Goal: Task Accomplishment & Management: Manage account settings

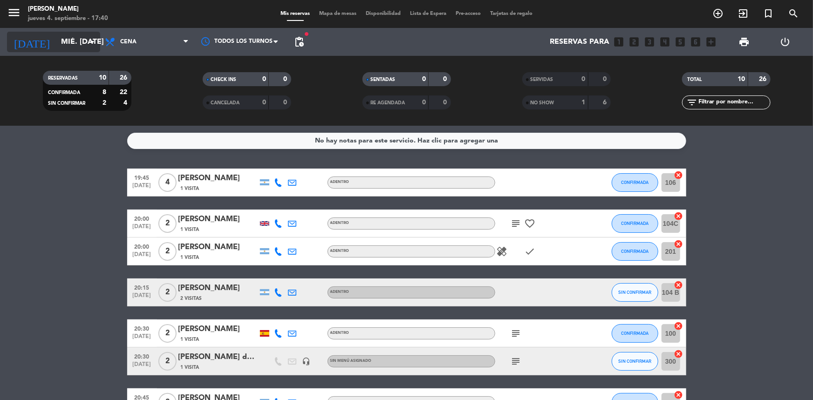
click at [56, 40] on input "mié. [DATE]" at bounding box center [105, 42] width 98 height 18
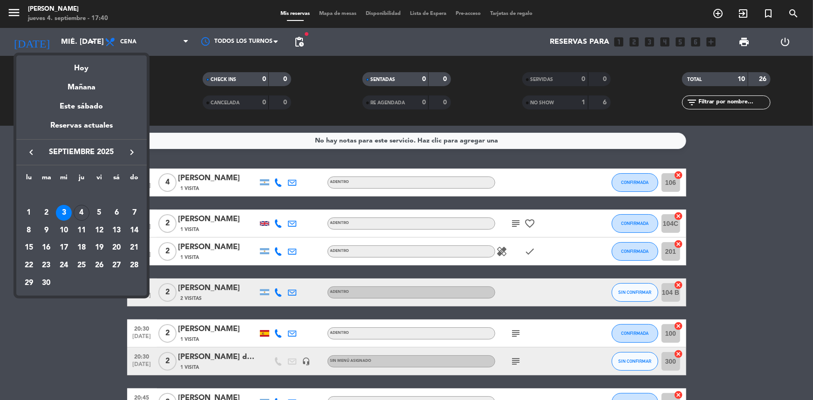
click at [78, 213] on div "4" at bounding box center [82, 213] width 16 height 16
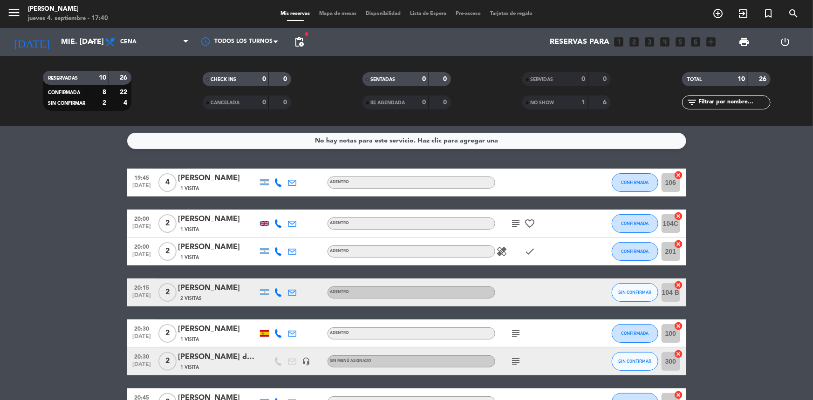
type input "[DEMOGRAPHIC_DATA] [DATE]"
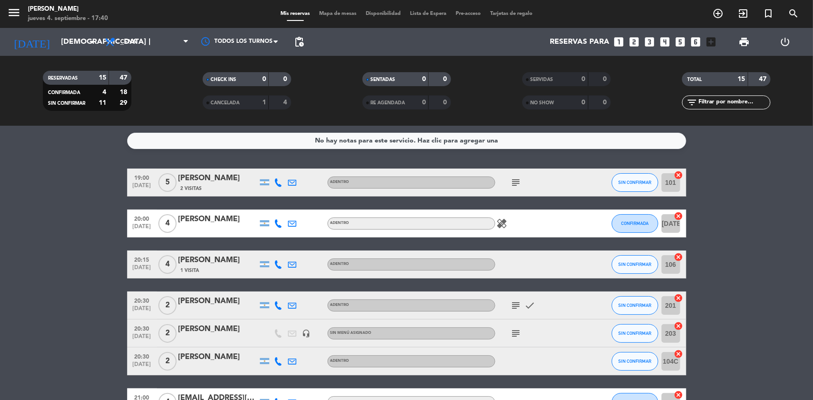
click at [515, 179] on icon "subject" at bounding box center [516, 182] width 11 height 11
click at [500, 222] on icon "healing" at bounding box center [502, 223] width 11 height 11
click at [515, 305] on icon "subject" at bounding box center [516, 305] width 11 height 11
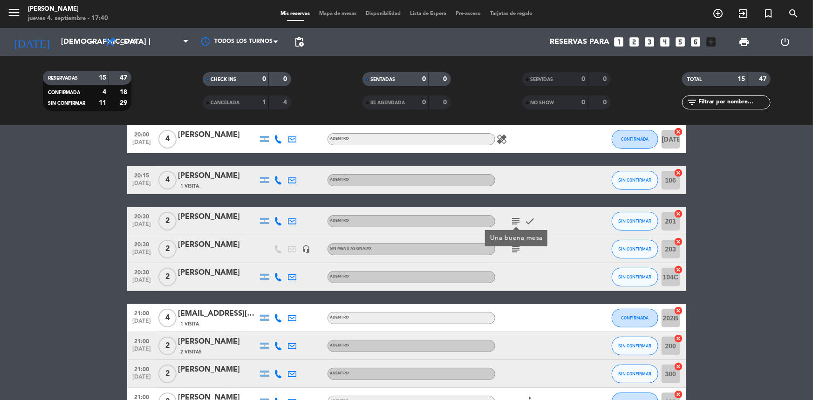
click at [512, 251] on icon "subject" at bounding box center [516, 249] width 11 height 11
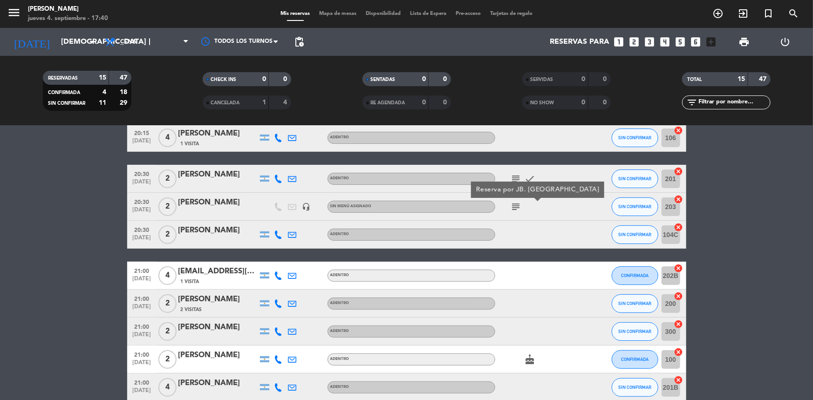
scroll to position [212, 0]
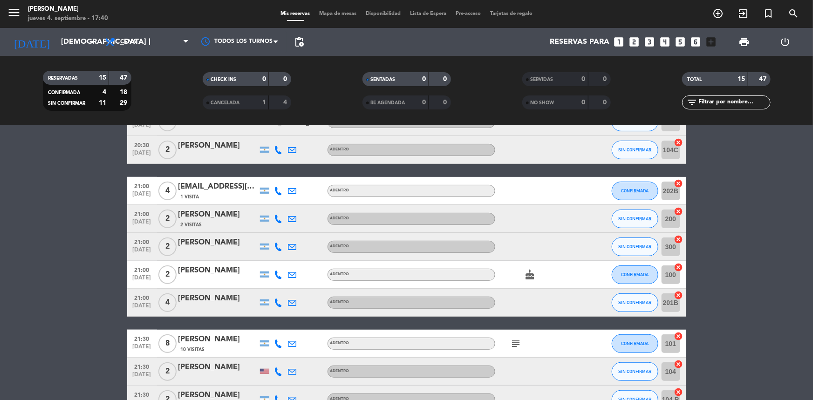
click at [525, 270] on icon "cake" at bounding box center [530, 274] width 11 height 11
click at [511, 343] on icon "subject" at bounding box center [516, 343] width 11 height 11
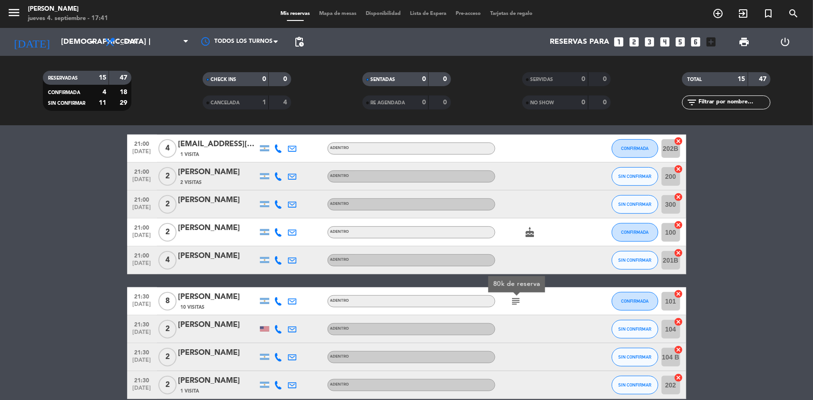
scroll to position [0, 0]
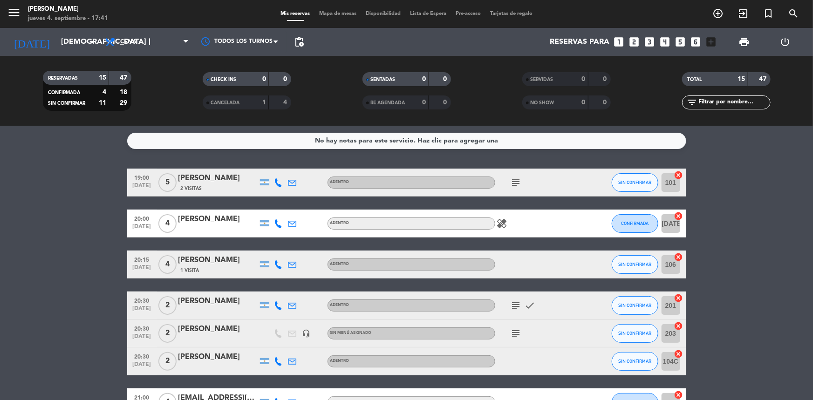
click at [276, 183] on icon at bounding box center [279, 183] width 8 height 8
click at [270, 163] on span "Copiar" at bounding box center [272, 167] width 20 height 10
click at [281, 223] on icon at bounding box center [279, 224] width 8 height 8
click at [277, 209] on button "Copiar content_paste" at bounding box center [276, 208] width 28 height 10
click at [281, 266] on icon at bounding box center [279, 265] width 8 height 8
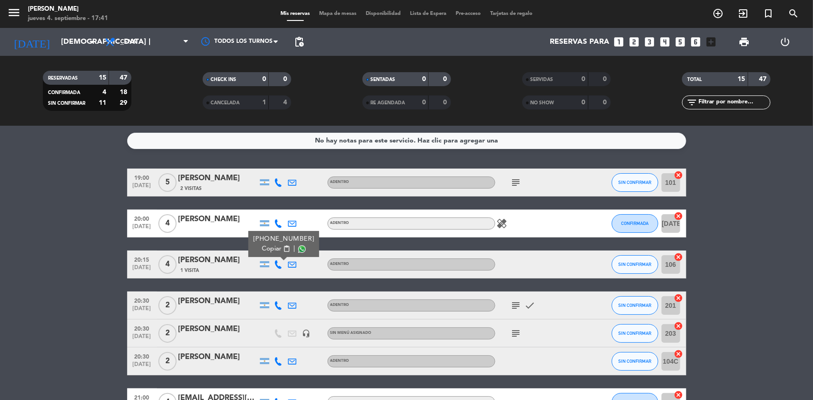
click at [275, 248] on span "Copiar" at bounding box center [272, 249] width 20 height 10
drag, startPoint x: 281, startPoint y: 303, endPoint x: 272, endPoint y: 298, distance: 10.6
click at [281, 303] on icon at bounding box center [279, 306] width 8 height 8
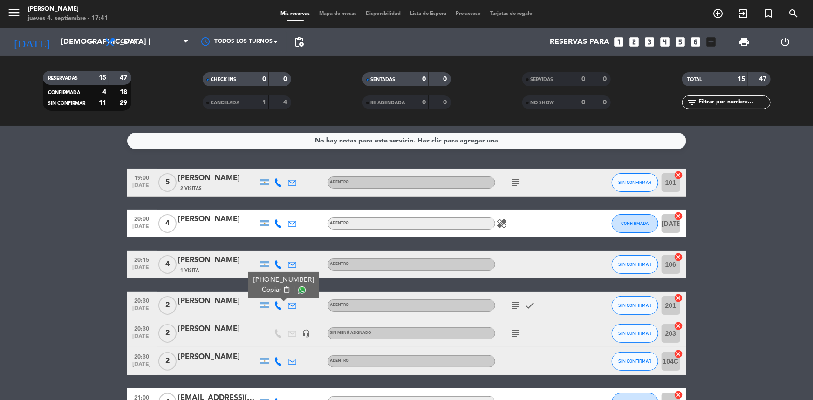
click at [271, 290] on span "Copiar" at bounding box center [272, 290] width 20 height 10
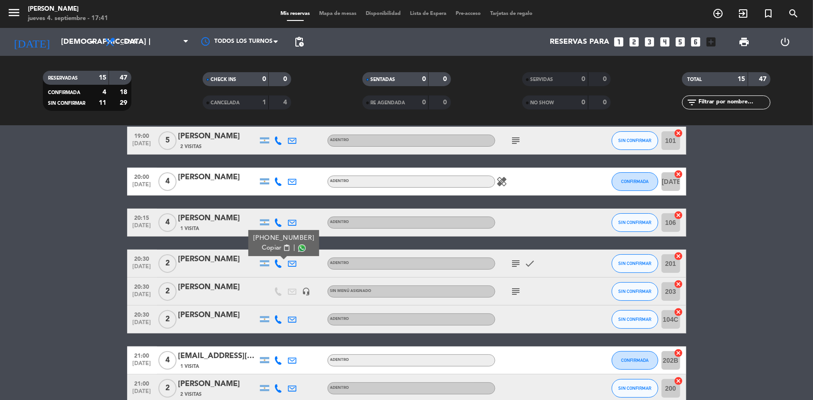
click at [278, 316] on icon at bounding box center [279, 320] width 8 height 8
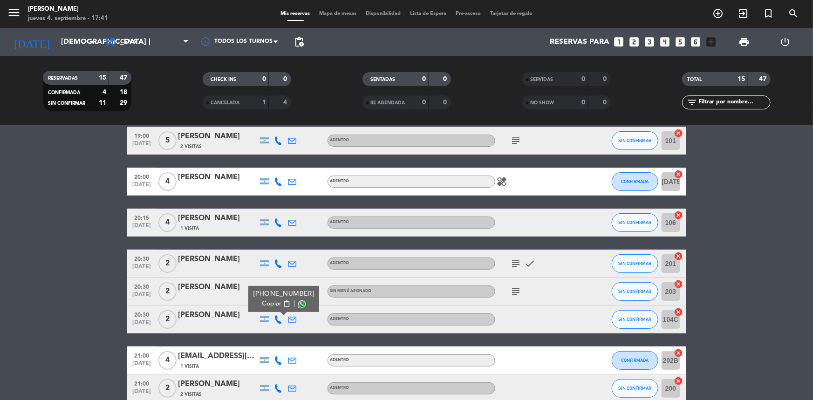
drag, startPoint x: 275, startPoint y: 300, endPoint x: 229, endPoint y: 288, distance: 47.4
click at [274, 300] on span "Copiar" at bounding box center [272, 304] width 20 height 10
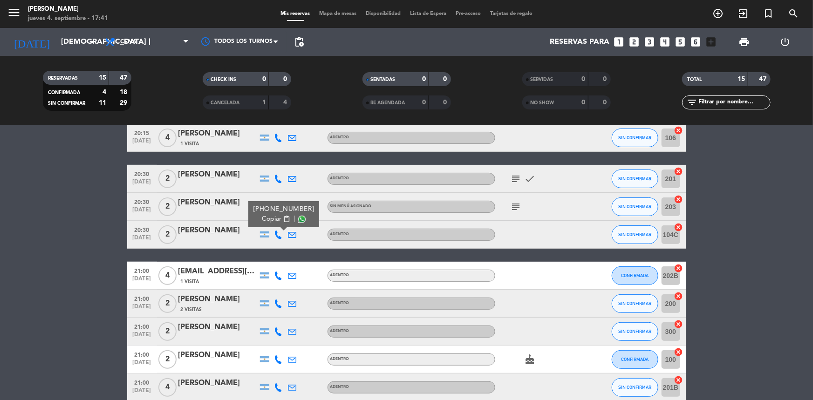
click at [278, 273] on icon at bounding box center [279, 276] width 8 height 8
click at [261, 250] on div "[PHONE_NUMBER]" at bounding box center [283, 251] width 61 height 10
click at [263, 255] on span "Copiar" at bounding box center [272, 260] width 20 height 10
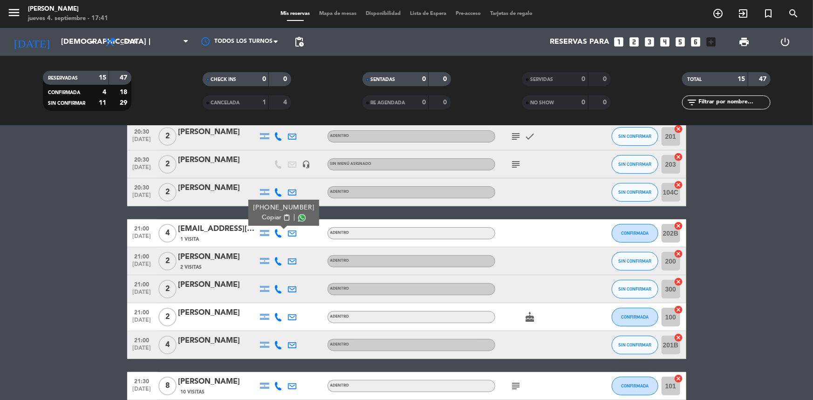
click at [275, 261] on icon at bounding box center [279, 261] width 8 height 8
click at [273, 248] on div "[PHONE_NUMBER] Copiar content_paste |" at bounding box center [283, 241] width 71 height 26
click at [273, 245] on span "Copiar" at bounding box center [272, 246] width 20 height 10
click at [277, 289] on icon at bounding box center [279, 289] width 8 height 8
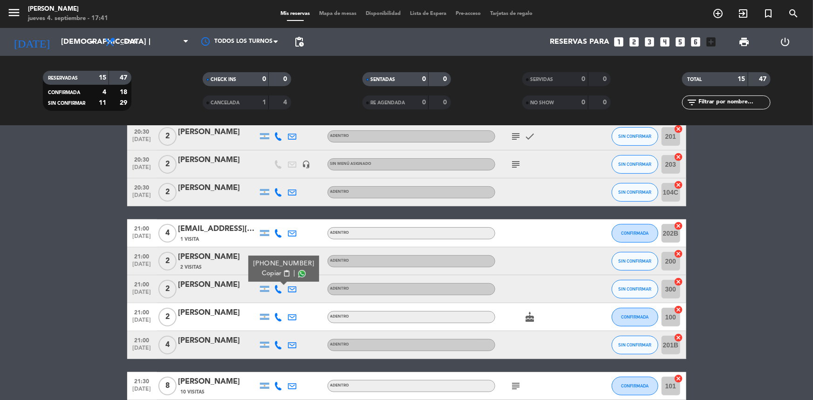
click at [272, 274] on span "Copiar" at bounding box center [272, 274] width 20 height 10
drag, startPoint x: 274, startPoint y: 321, endPoint x: 276, endPoint y: 316, distance: 5.6
click at [274, 319] on div at bounding box center [279, 316] width 14 height 27
click at [276, 316] on icon at bounding box center [279, 317] width 8 height 8
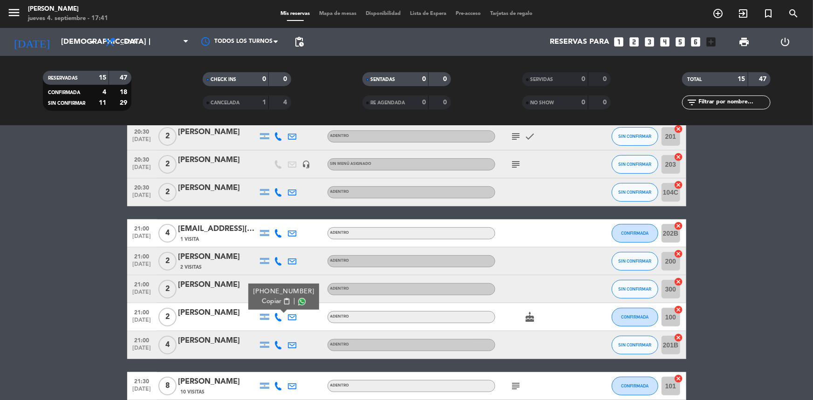
click at [265, 303] on span "Copiar" at bounding box center [272, 302] width 20 height 10
click at [276, 344] on icon at bounding box center [279, 345] width 8 height 8
click at [262, 325] on span "Copiar" at bounding box center [272, 330] width 20 height 10
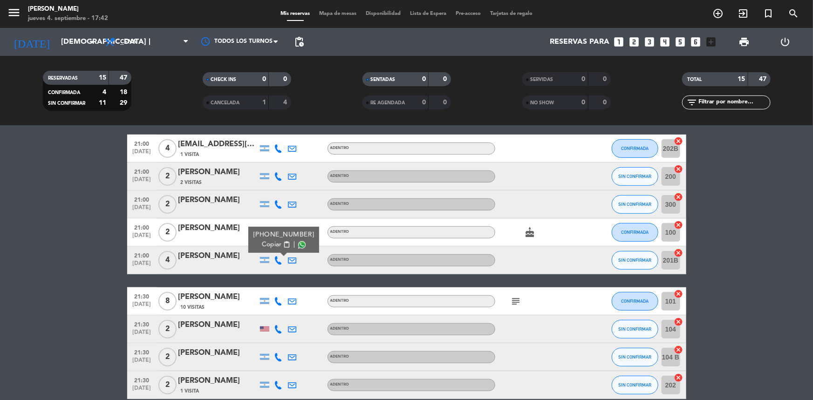
scroll to position [299, 0]
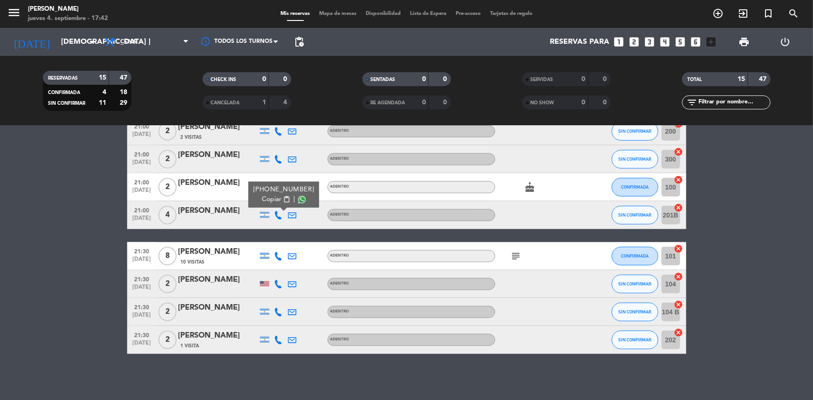
click at [272, 254] on div at bounding box center [279, 255] width 14 height 27
click at [278, 252] on icon at bounding box center [279, 256] width 8 height 8
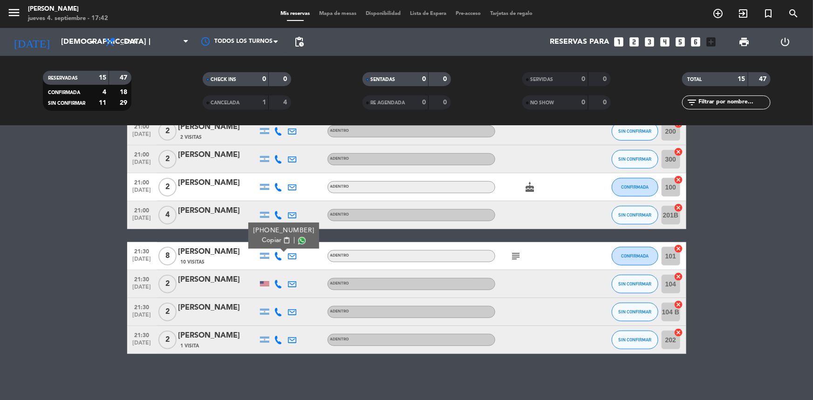
click at [265, 241] on span "Copiar" at bounding box center [272, 241] width 20 height 10
click at [282, 283] on icon at bounding box center [279, 284] width 8 height 8
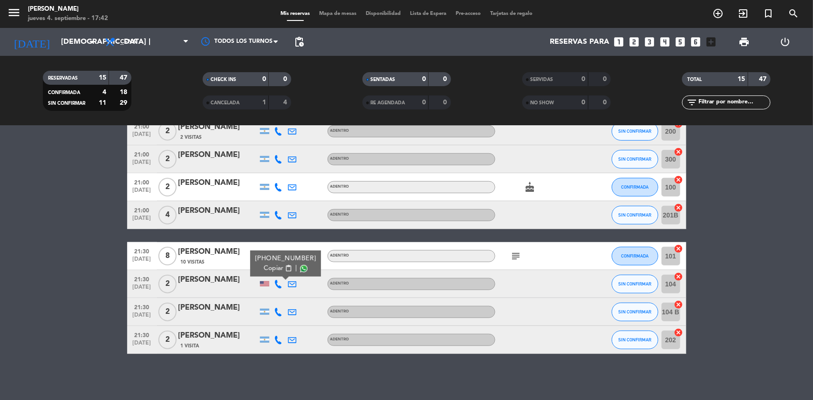
click at [276, 273] on div "[PHONE_NUMBER] Copiar content_paste |" at bounding box center [285, 264] width 71 height 26
click at [264, 266] on span "Copiar" at bounding box center [274, 269] width 20 height 10
click at [280, 312] on icon at bounding box center [279, 312] width 8 height 8
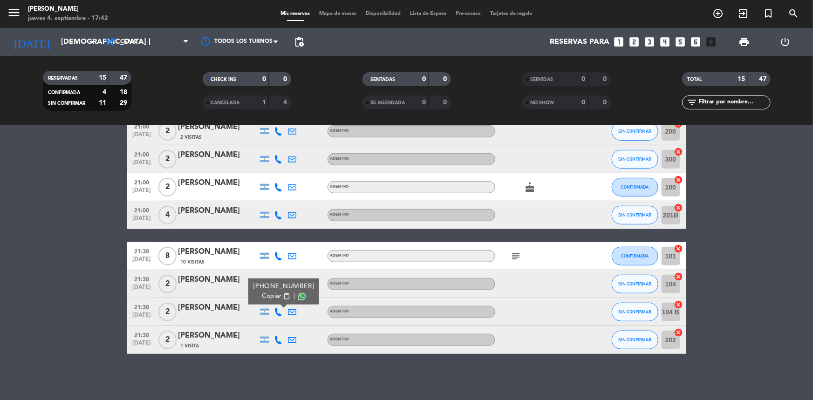
click at [277, 297] on button "Copiar content_paste" at bounding box center [276, 297] width 28 height 10
click at [277, 341] on icon at bounding box center [279, 340] width 8 height 8
click at [270, 327] on span "Copiar" at bounding box center [266, 325] width 20 height 10
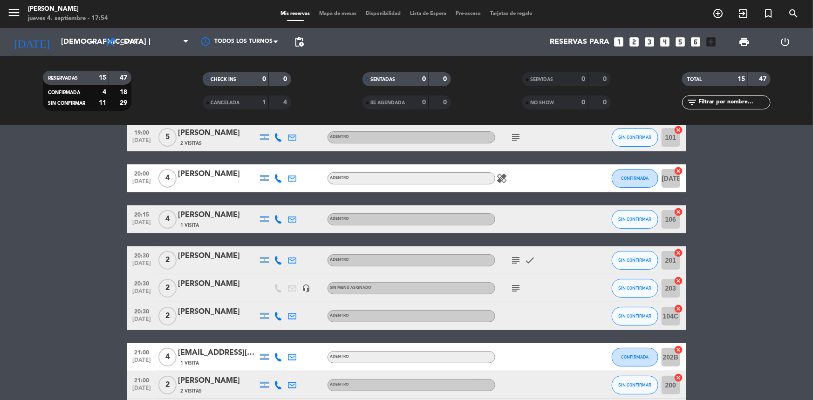
scroll to position [0, 0]
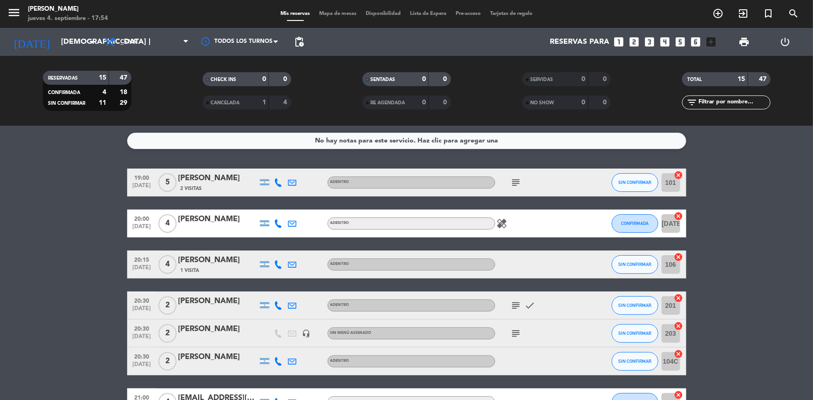
click at [278, 182] on icon at bounding box center [279, 183] width 8 height 8
click at [516, 183] on icon "subject" at bounding box center [516, 182] width 11 height 11
click at [277, 181] on icon at bounding box center [279, 183] width 8 height 8
click at [280, 220] on icon at bounding box center [279, 224] width 8 height 8
click at [281, 265] on icon at bounding box center [279, 265] width 8 height 8
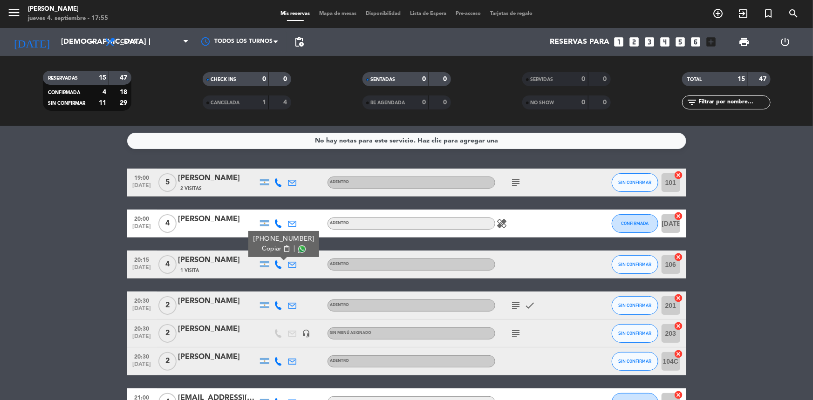
scroll to position [42, 0]
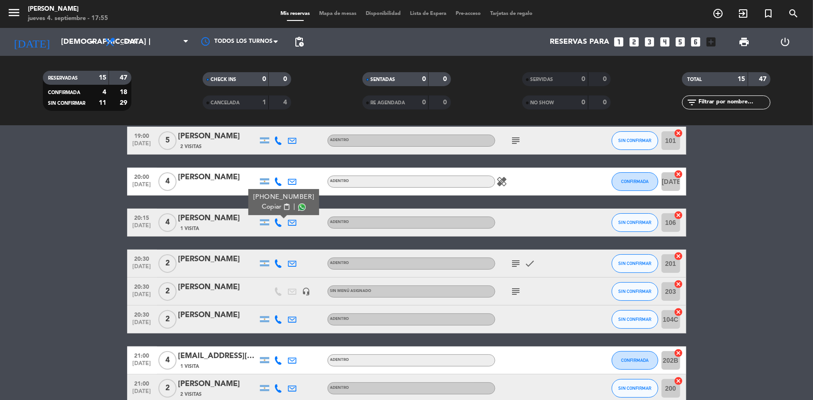
click at [273, 261] on div at bounding box center [279, 263] width 14 height 27
click at [275, 260] on icon at bounding box center [279, 264] width 8 height 8
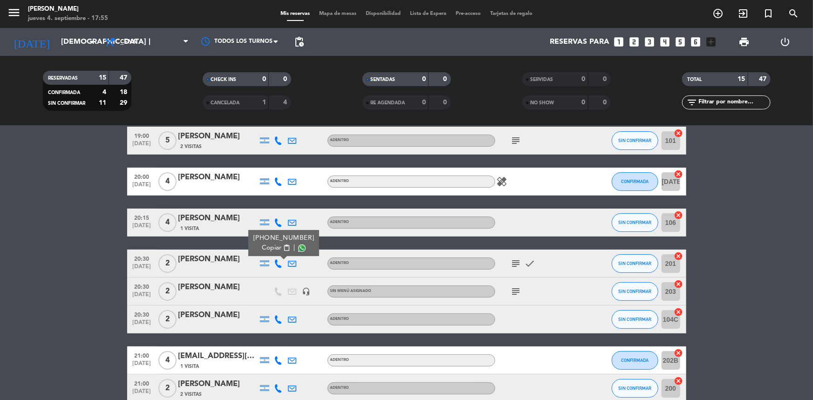
click at [515, 261] on icon "subject" at bounding box center [516, 263] width 11 height 11
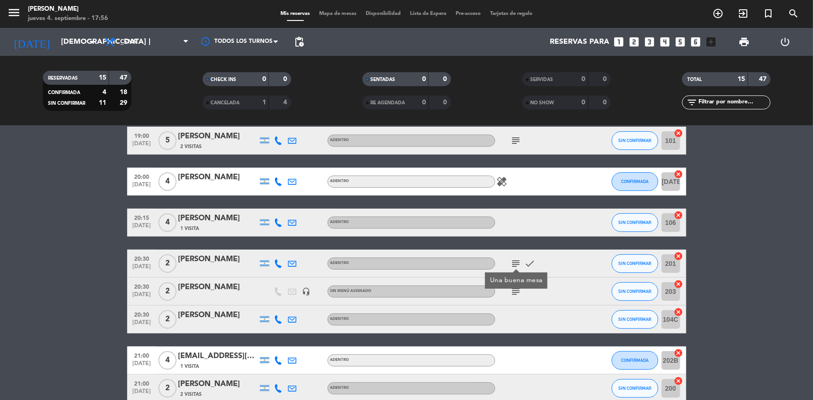
click at [278, 263] on icon at bounding box center [279, 264] width 8 height 8
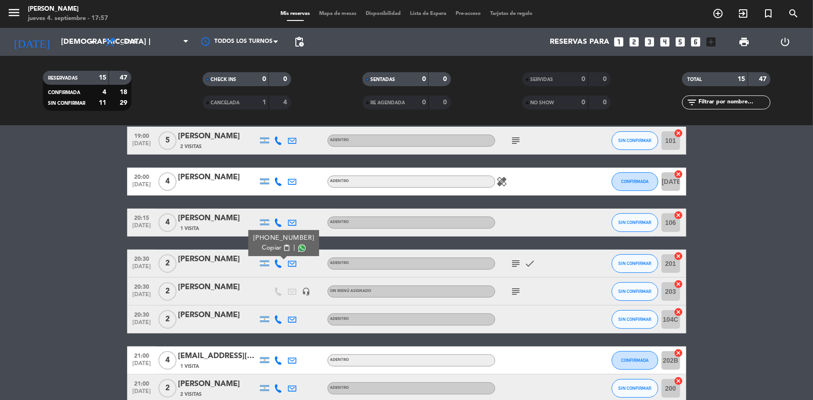
click at [281, 316] on icon at bounding box center [279, 320] width 8 height 8
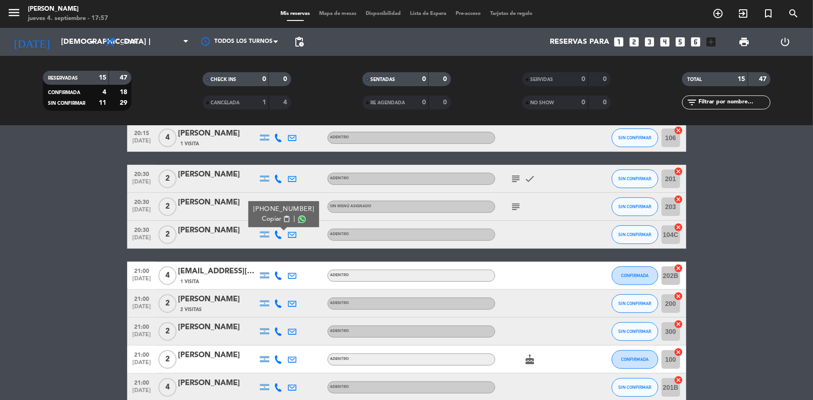
scroll to position [169, 0]
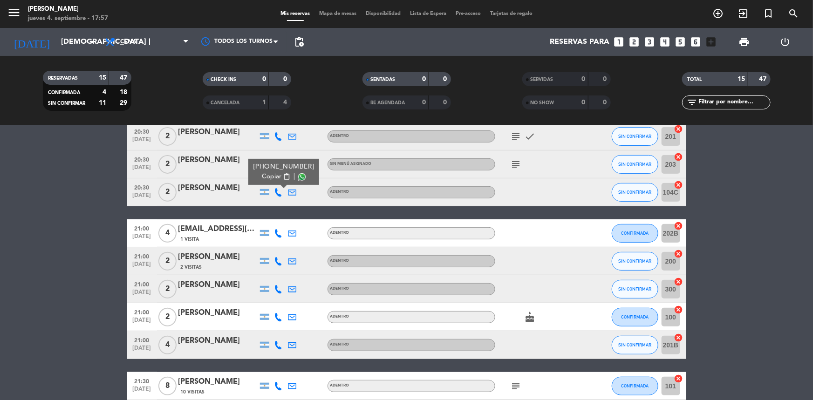
click at [275, 230] on icon at bounding box center [279, 233] width 8 height 8
click at [282, 260] on icon at bounding box center [279, 261] width 8 height 8
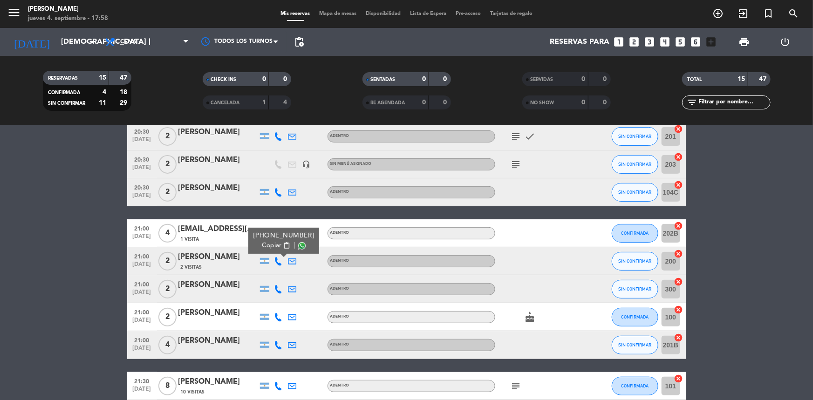
click at [279, 294] on div at bounding box center [279, 288] width 14 height 27
click at [279, 292] on div at bounding box center [279, 288] width 14 height 27
click at [278, 291] on icon at bounding box center [279, 289] width 8 height 8
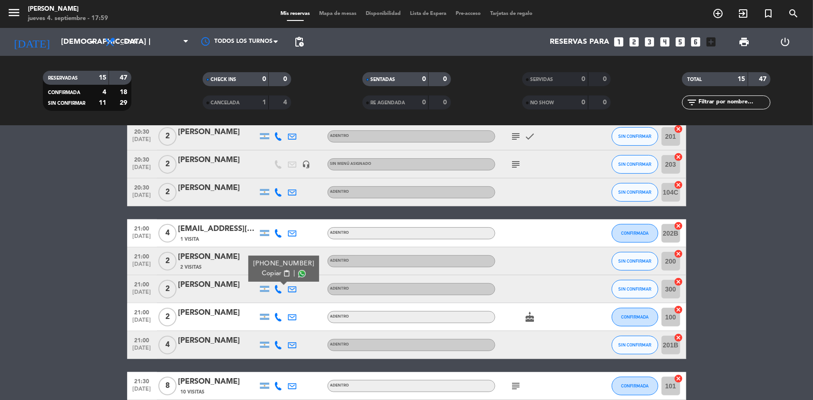
click at [281, 344] on icon at bounding box center [279, 345] width 8 height 8
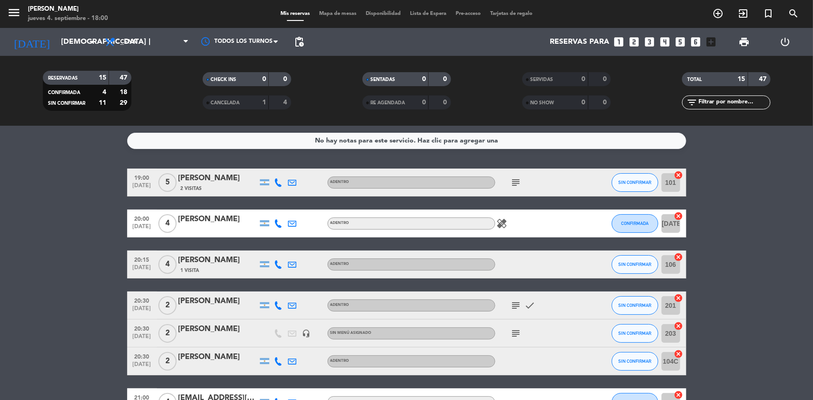
scroll to position [296, 0]
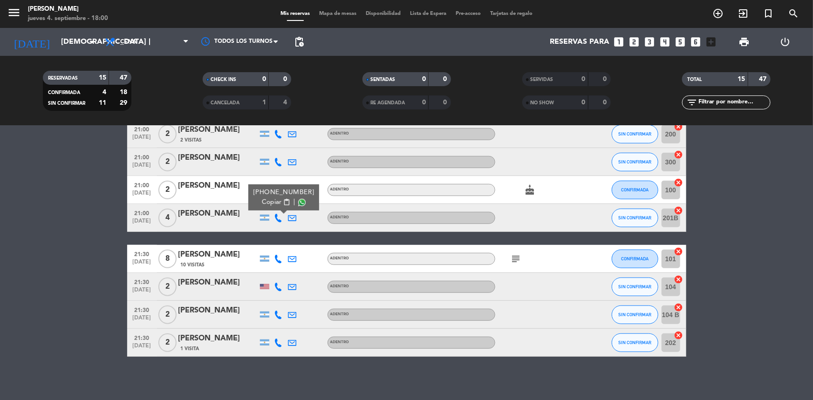
click at [281, 286] on icon at bounding box center [279, 287] width 8 height 8
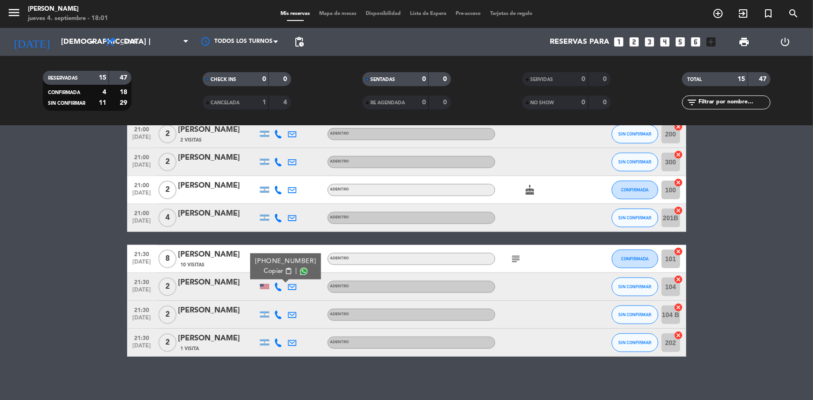
click at [281, 312] on icon at bounding box center [279, 315] width 8 height 8
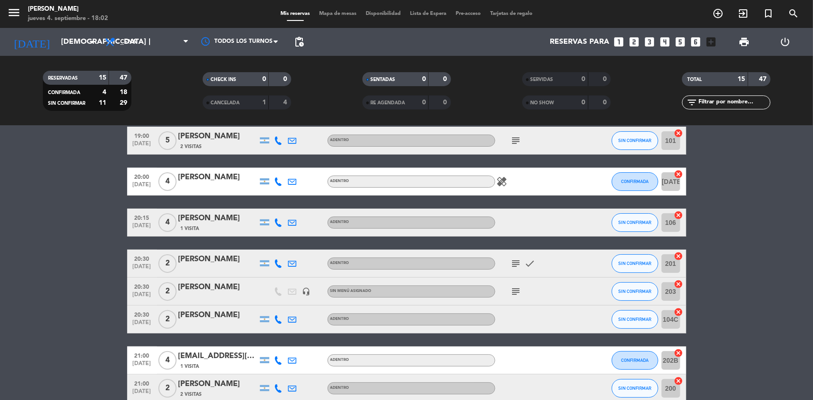
scroll to position [0, 0]
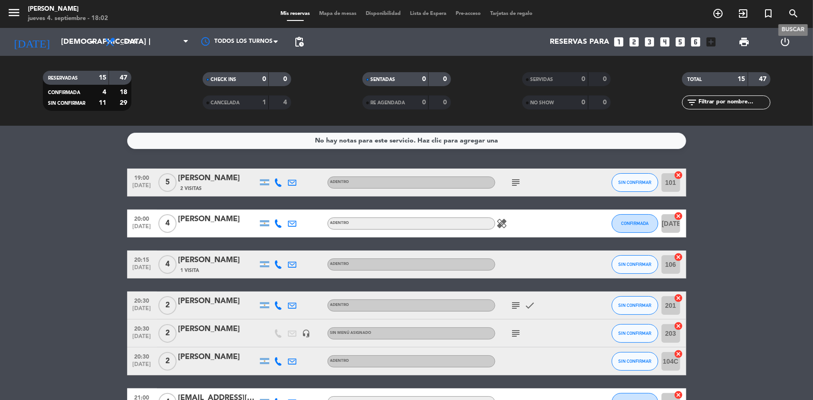
click at [794, 11] on icon "search" at bounding box center [793, 13] width 11 height 11
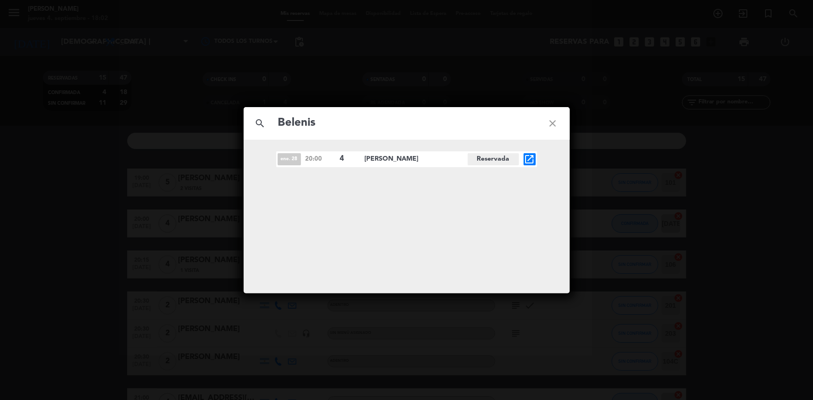
type input "Belenis"
click at [551, 126] on icon "close" at bounding box center [553, 124] width 34 height 34
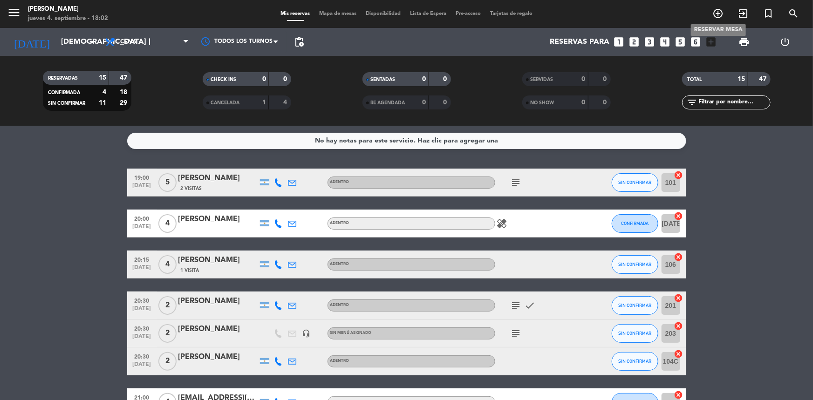
click at [719, 14] on icon "add_circle_outline" at bounding box center [718, 13] width 11 height 11
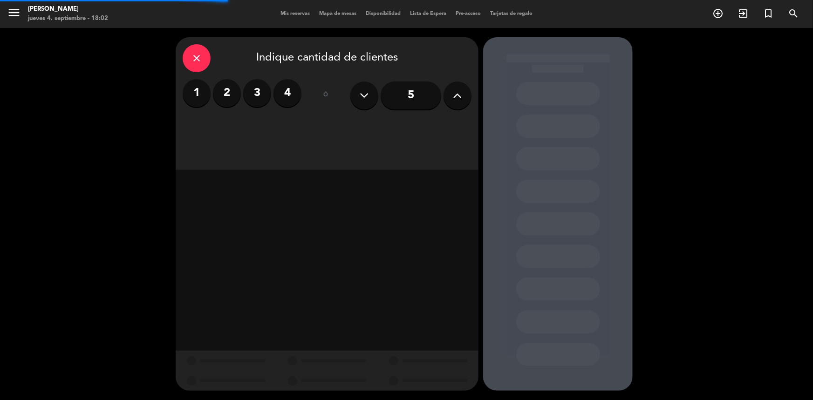
click at [262, 96] on label "3" at bounding box center [257, 93] width 28 height 28
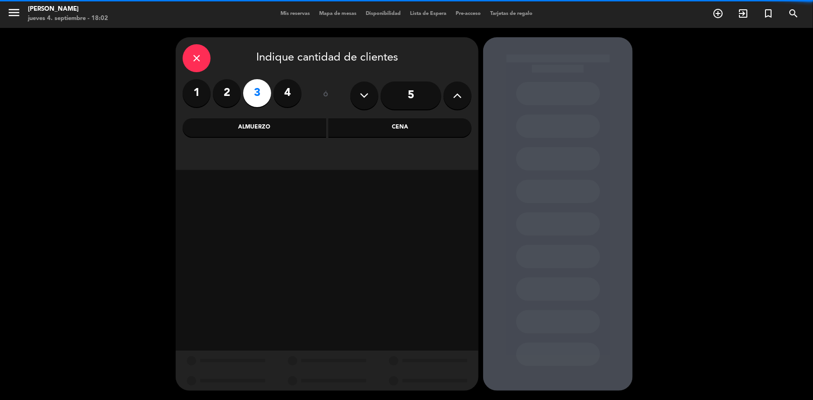
drag, startPoint x: 361, startPoint y: 129, endPoint x: 336, endPoint y: 137, distance: 27.0
click at [360, 129] on div "Cena" at bounding box center [401, 127] width 144 height 19
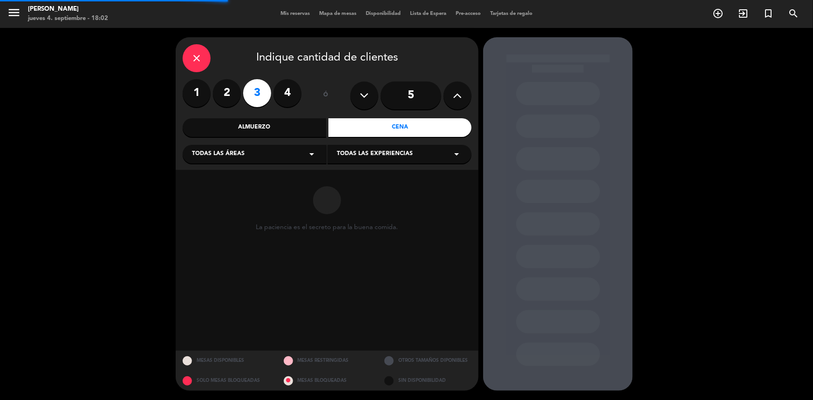
click at [229, 160] on div "Todas las áreas arrow_drop_down" at bounding box center [255, 154] width 144 height 19
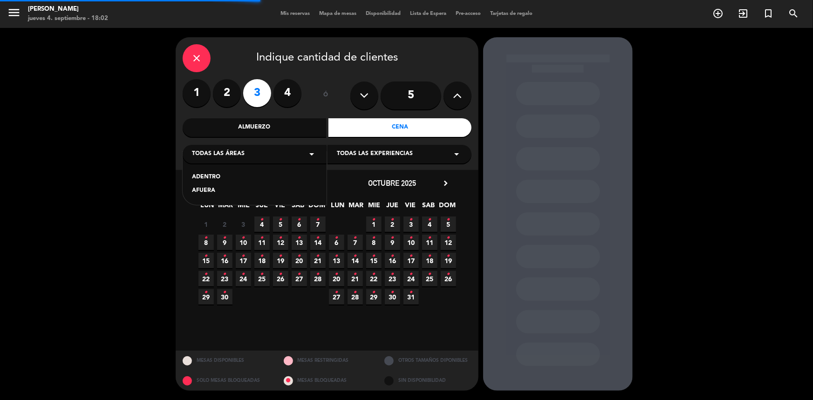
click at [213, 177] on div "ADENTRO" at bounding box center [254, 177] width 125 height 9
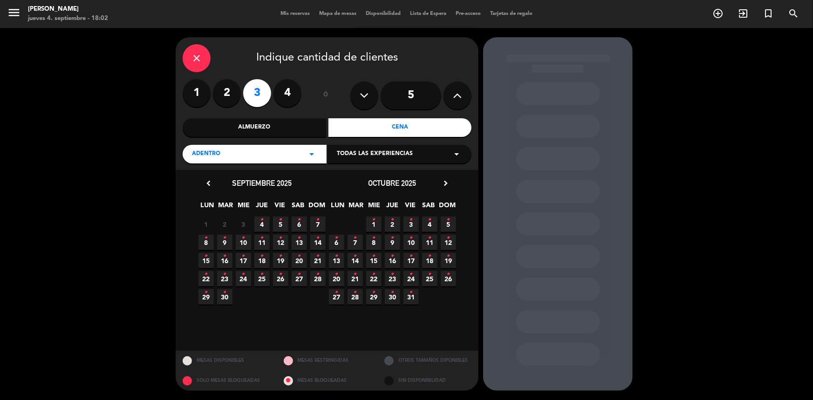
click at [266, 227] on span "4 •" at bounding box center [261, 224] width 15 height 15
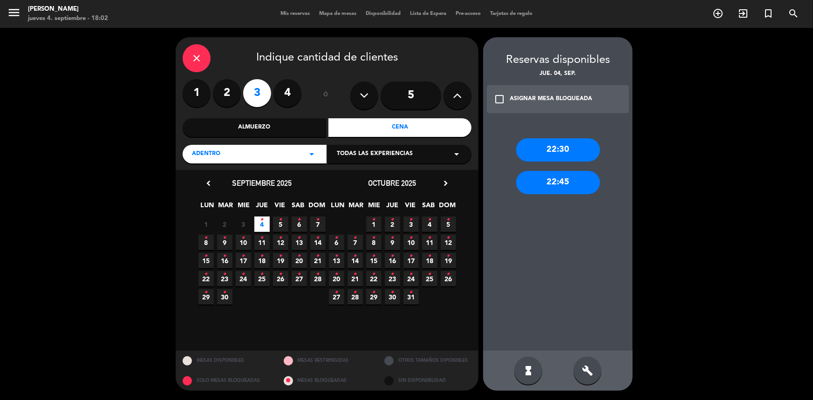
click at [200, 57] on icon "close" at bounding box center [196, 58] width 11 height 11
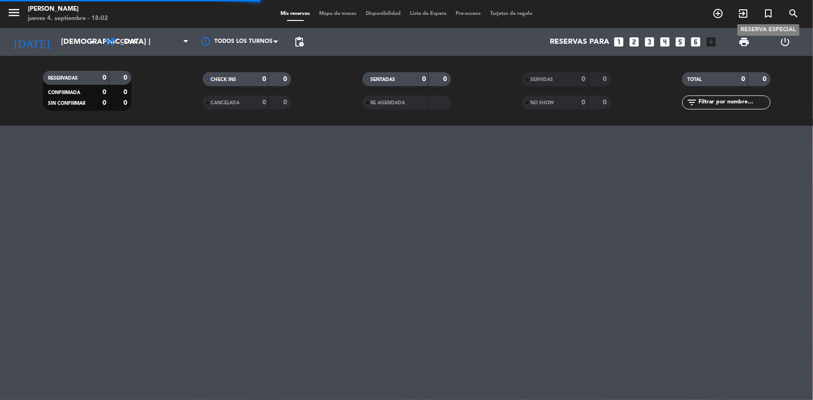
click at [774, 9] on icon "turned_in_not" at bounding box center [768, 13] width 11 height 11
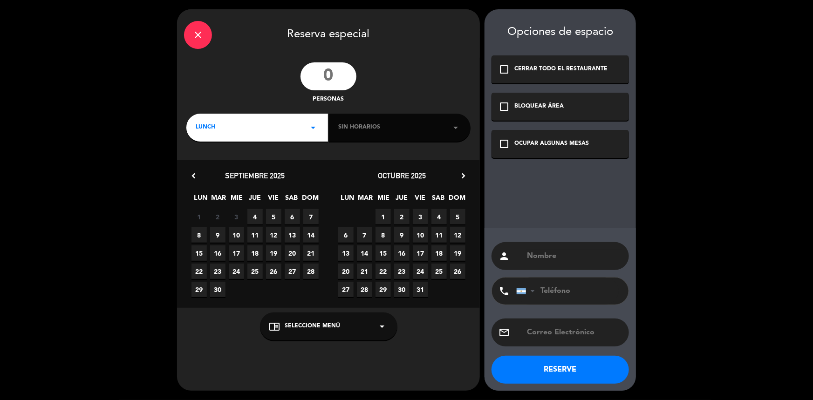
drag, startPoint x: 343, startPoint y: 80, endPoint x: 350, endPoint y: 61, distance: 19.9
click at [347, 67] on input "number" at bounding box center [329, 76] width 56 height 28
type input "3"
click at [260, 126] on div "LUNCH arrow_drop_down" at bounding box center [257, 128] width 142 height 28
click at [207, 164] on div "Cena" at bounding box center [257, 166] width 123 height 9
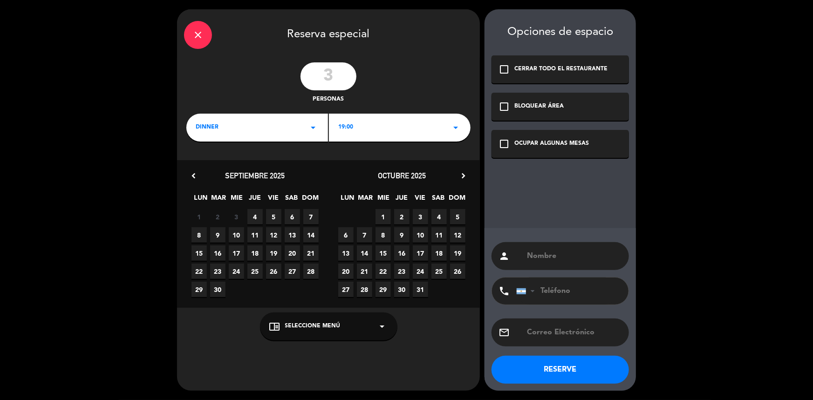
click at [260, 214] on span "4" at bounding box center [254, 216] width 15 height 15
click at [367, 140] on div "19:00 arrow_drop_down" at bounding box center [400, 128] width 142 height 28
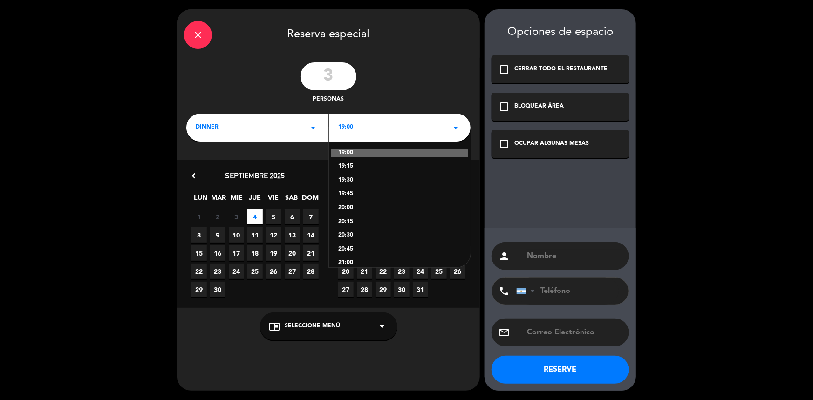
click at [350, 235] on div "20:30" at bounding box center [399, 235] width 123 height 9
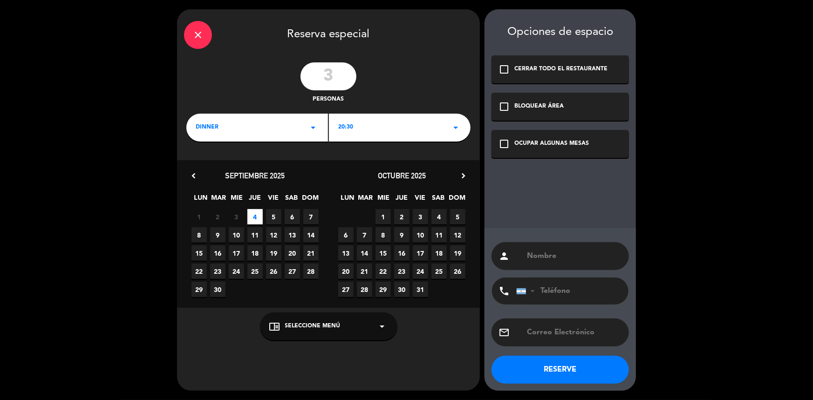
click at [326, 325] on span "Seleccione Menú" at bounding box center [312, 326] width 55 height 9
click at [294, 286] on div "ADENTRO" at bounding box center [328, 289] width 119 height 9
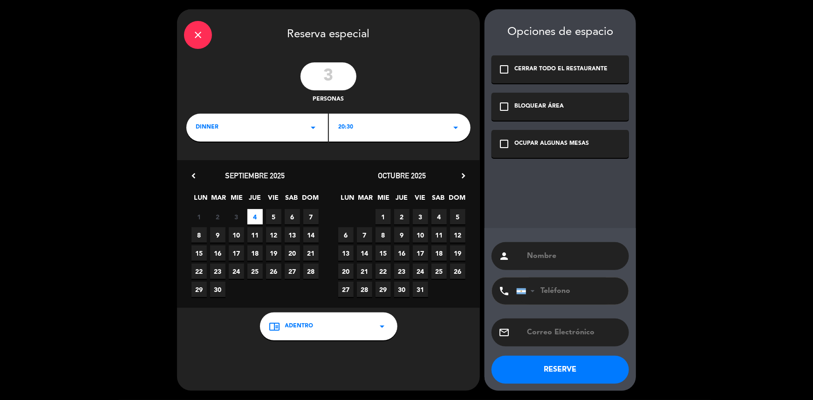
click at [527, 149] on div "check_box_outline_blank OCUPAR ALGUNAS MESAS" at bounding box center [560, 144] width 137 height 28
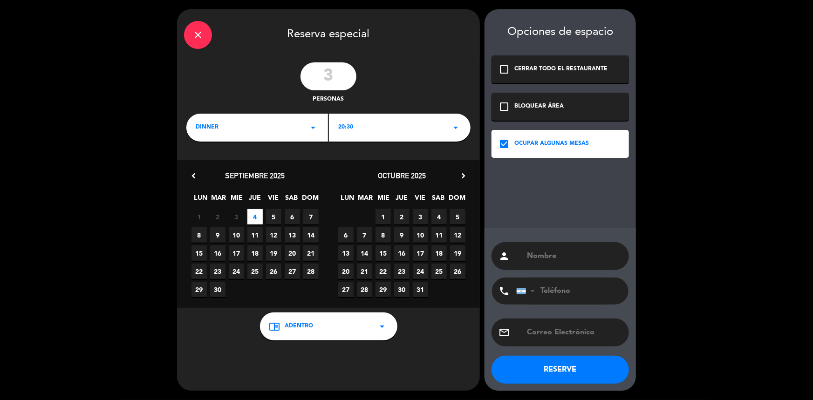
click at [535, 248] on div "person" at bounding box center [560, 256] width 137 height 28
click at [536, 254] on input "text" at bounding box center [574, 256] width 96 height 13
type input "[PERSON_NAME]"
click at [543, 368] on button "RESERVE" at bounding box center [560, 370] width 137 height 28
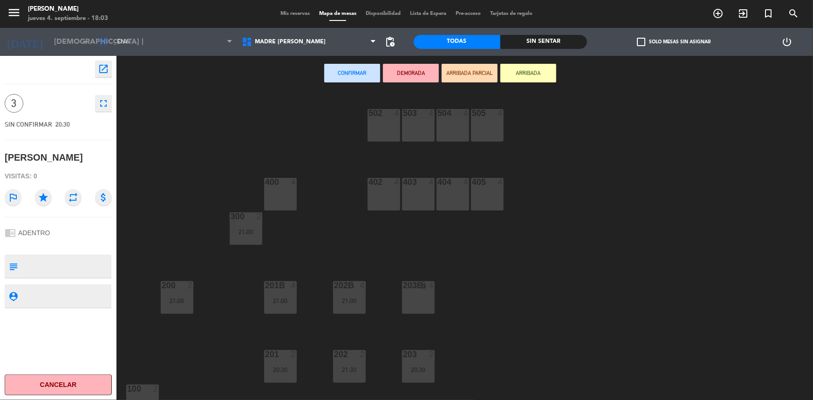
click at [385, 192] on div "402 4" at bounding box center [384, 194] width 33 height 33
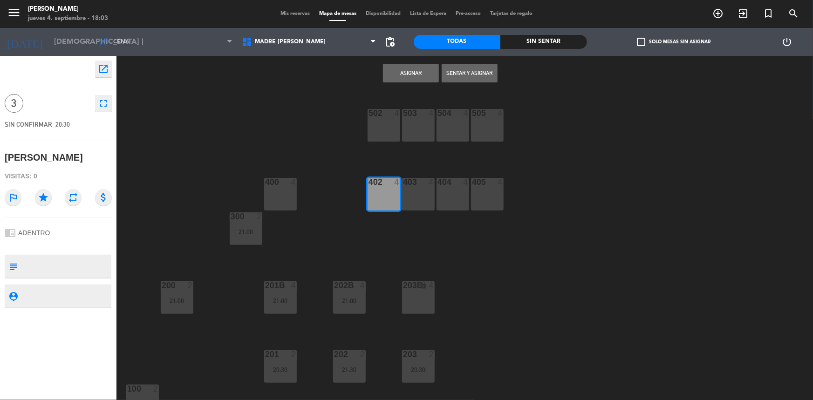
click at [411, 77] on button "Asignar" at bounding box center [411, 73] width 56 height 19
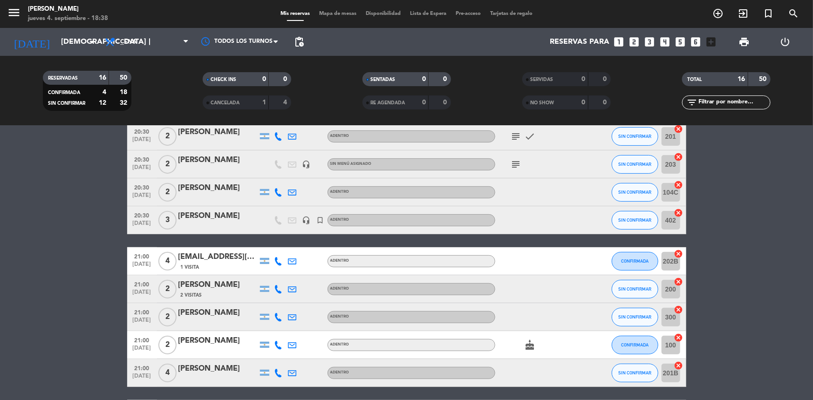
scroll to position [212, 0]
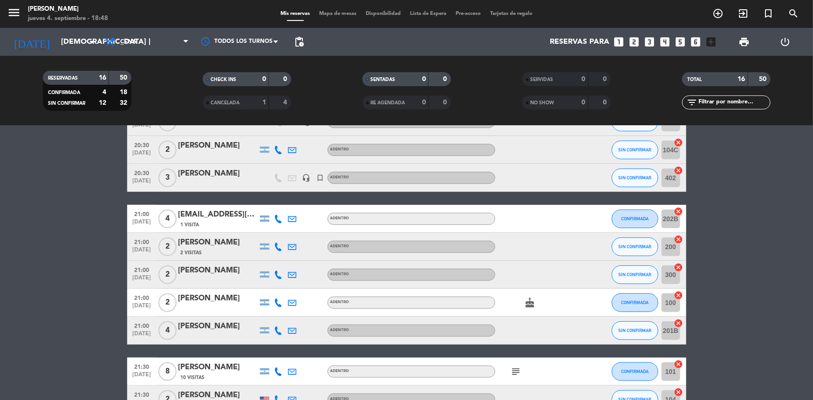
click at [308, 41] on div "[DATE] [DEMOGRAPHIC_DATA] [DATE] arrow_drop_down Todos los servicios Almuerzo C…" at bounding box center [406, 42] width 813 height 28
click at [304, 42] on span "pending_actions" at bounding box center [299, 41] width 11 height 11
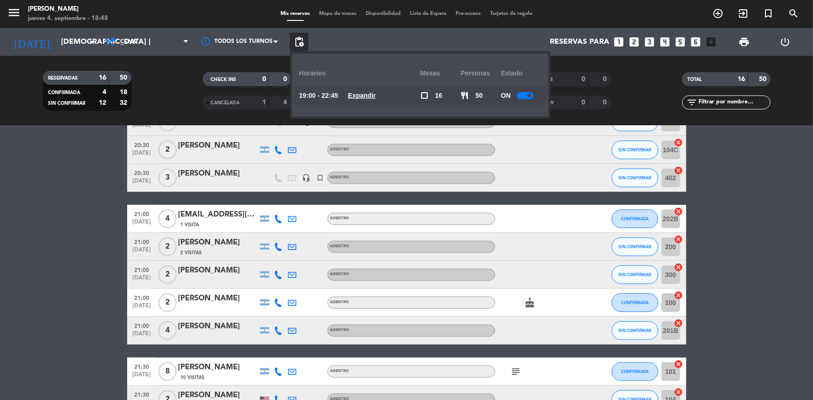
click at [523, 93] on div at bounding box center [525, 95] width 16 height 7
click at [784, 190] on bookings-row "19:00 [DATE] 5 [PERSON_NAME] 2 Visitas ADENTRO subject SIN CONFIRMAR 101 cancel…" at bounding box center [406, 213] width 813 height 513
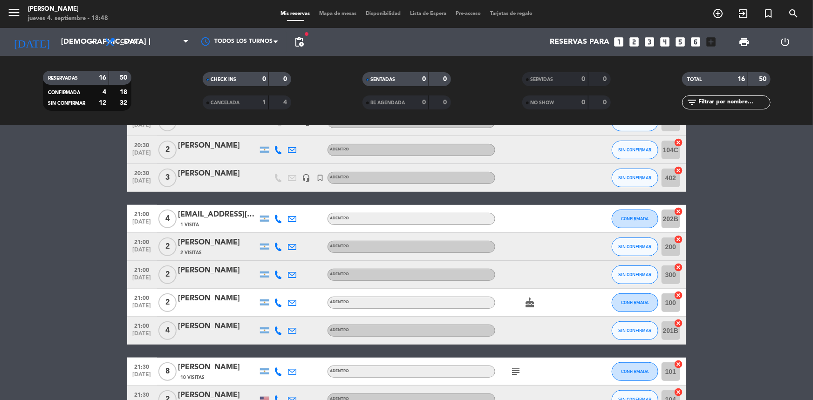
click at [430, 13] on span "Lista de Espera" at bounding box center [428, 13] width 46 height 5
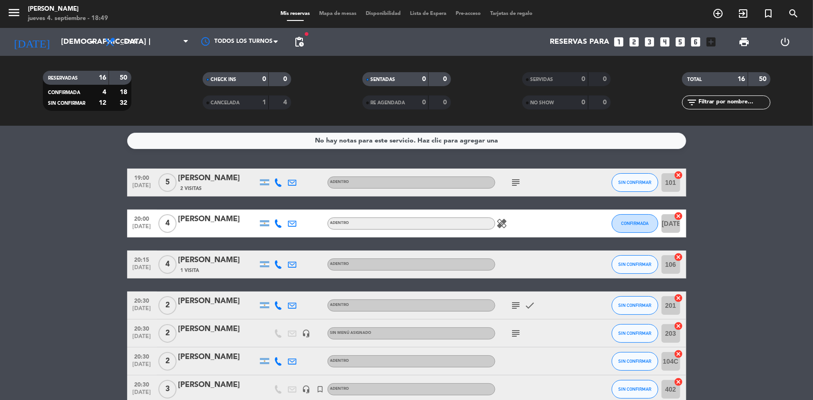
click at [749, 41] on span "print" at bounding box center [744, 42] width 19 height 19
click at [738, 48] on span "print" at bounding box center [744, 42] width 19 height 19
click at [742, 45] on span "print" at bounding box center [744, 41] width 11 height 11
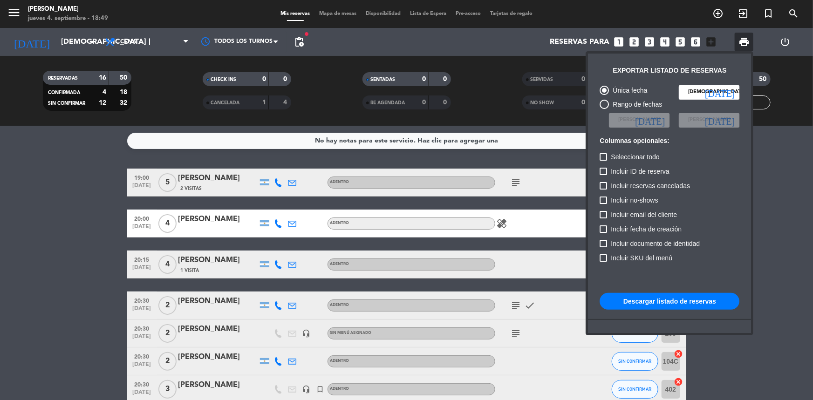
click at [642, 302] on button "Descargar listado de reservas" at bounding box center [670, 301] width 140 height 17
